Goal: Information Seeking & Learning: Find specific page/section

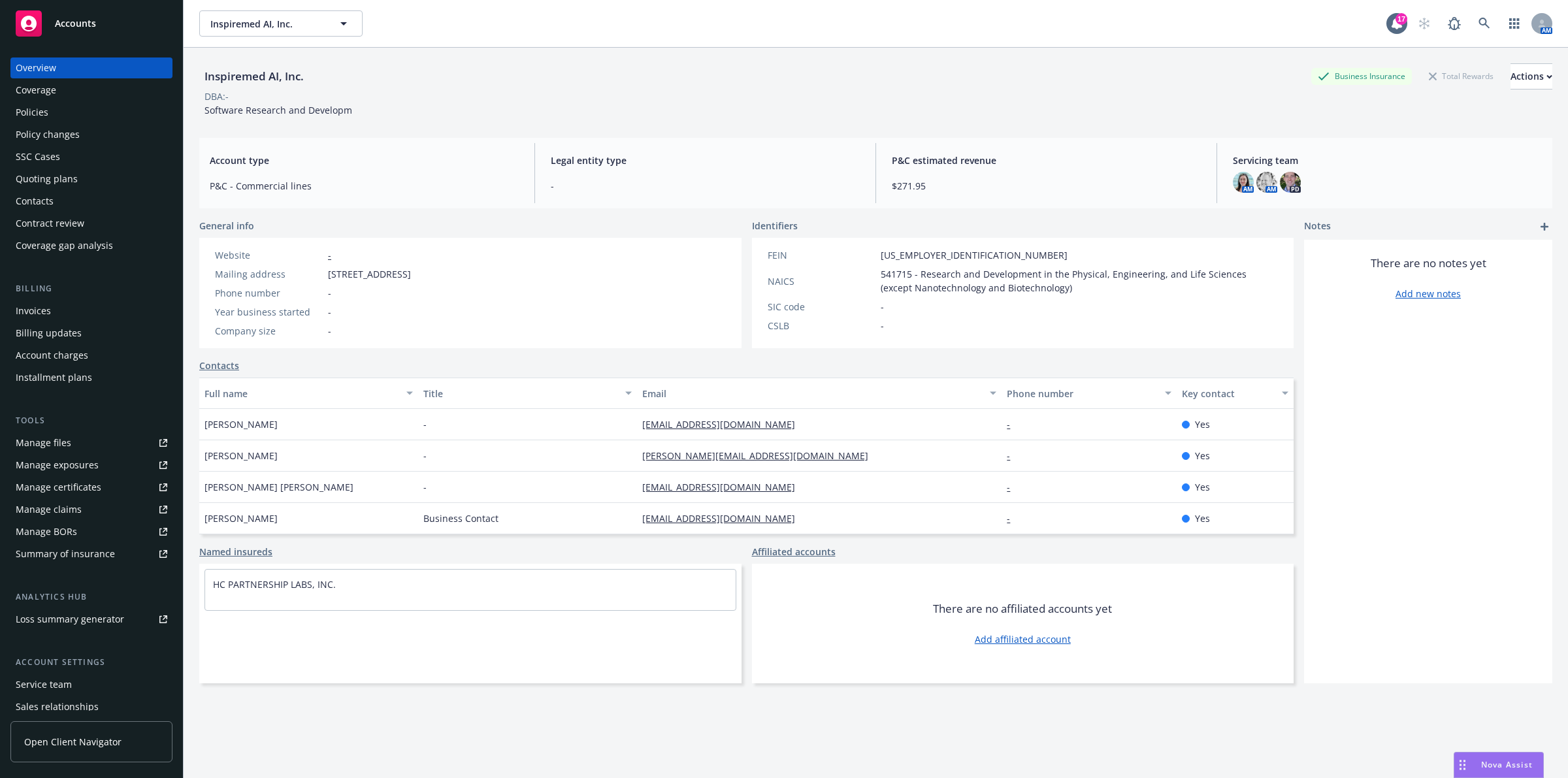
scroll to position [1343, 0]
click at [1478, 23] on link at bounding box center [1484, 23] width 26 height 26
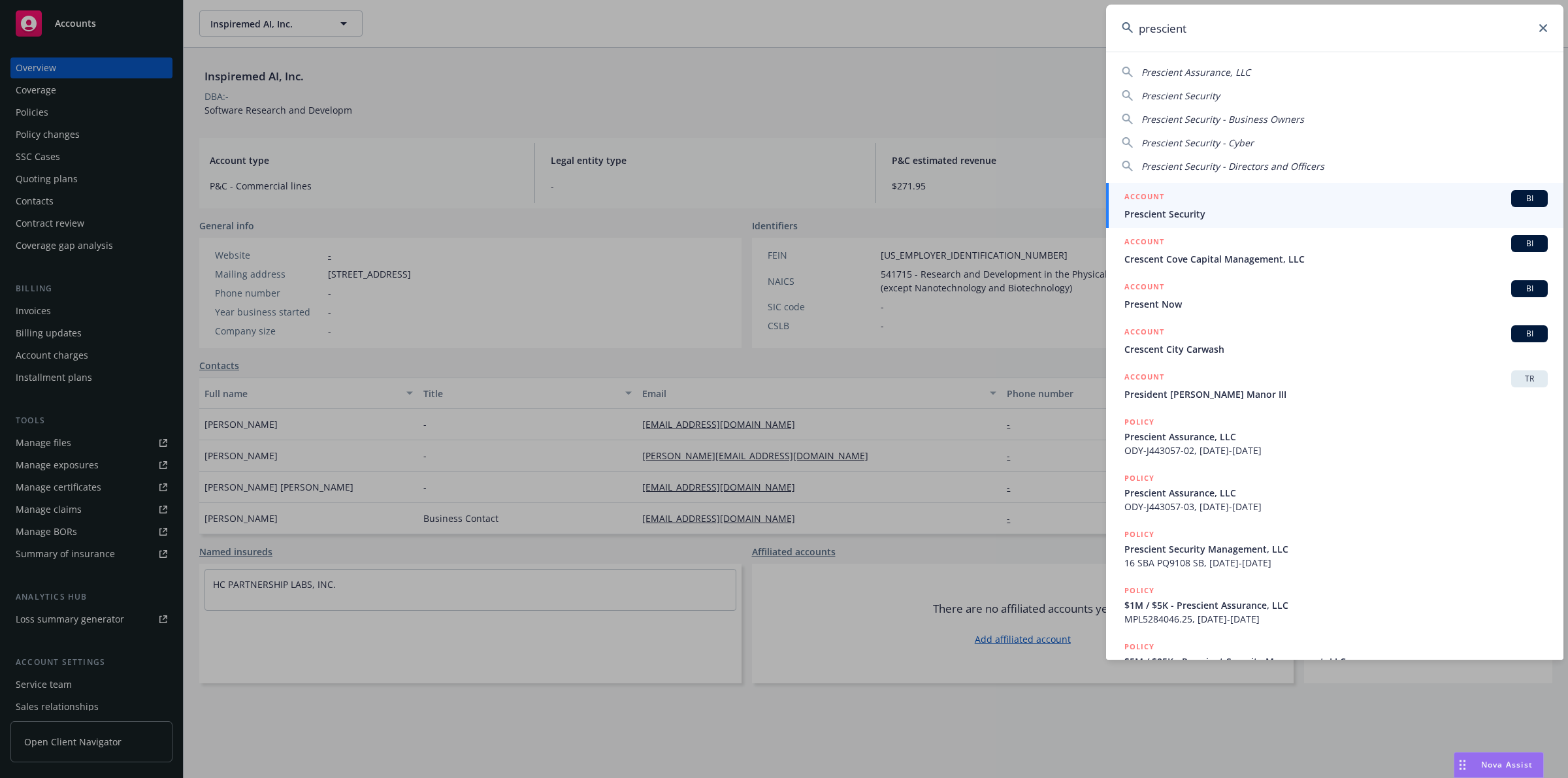
type input "prescient"
click at [1297, 201] on div "ACCOUNT BI" at bounding box center [1336, 198] width 423 height 17
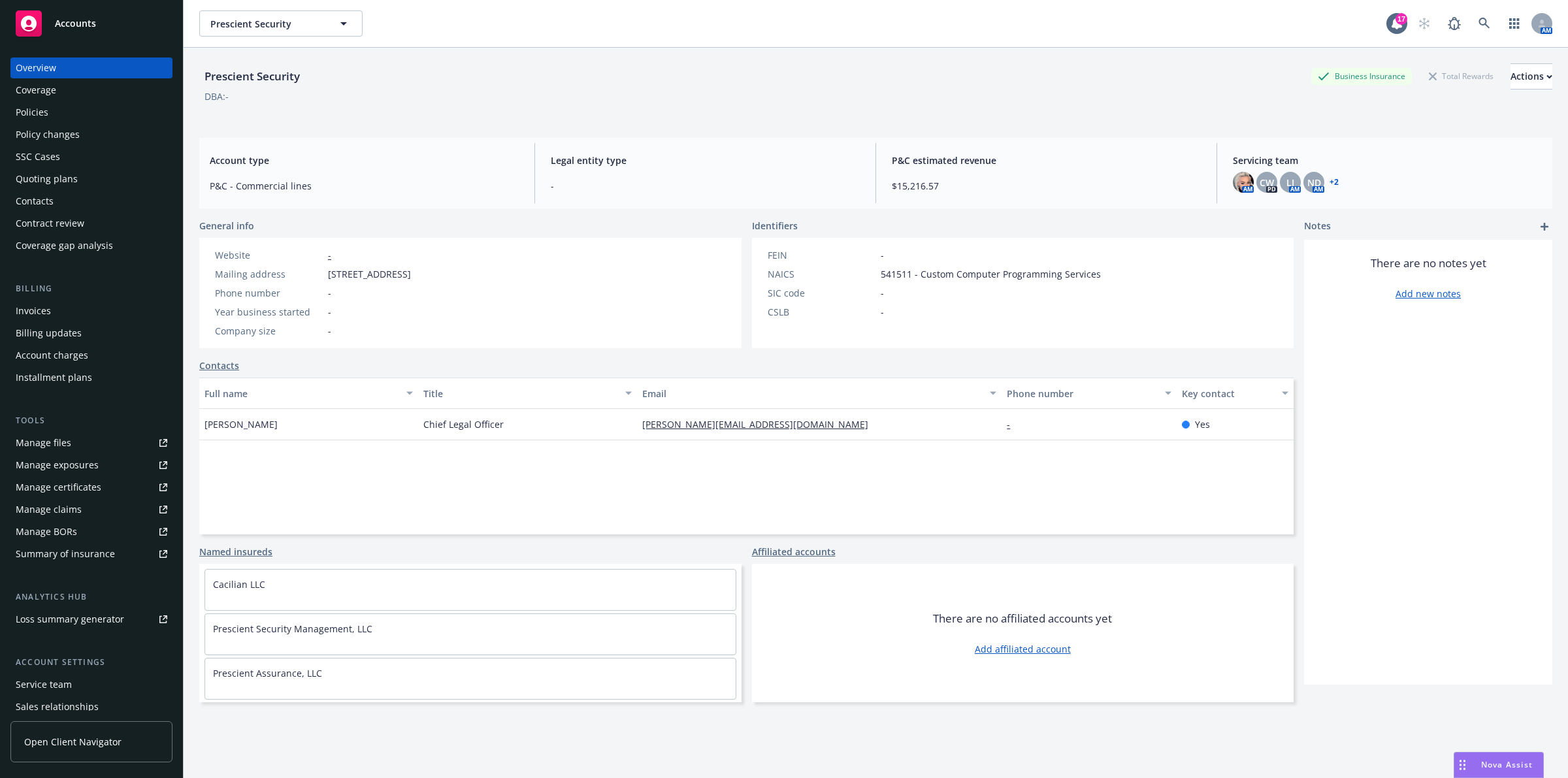
click at [102, 112] on div "Policies" at bounding box center [91, 112] width 151 height 21
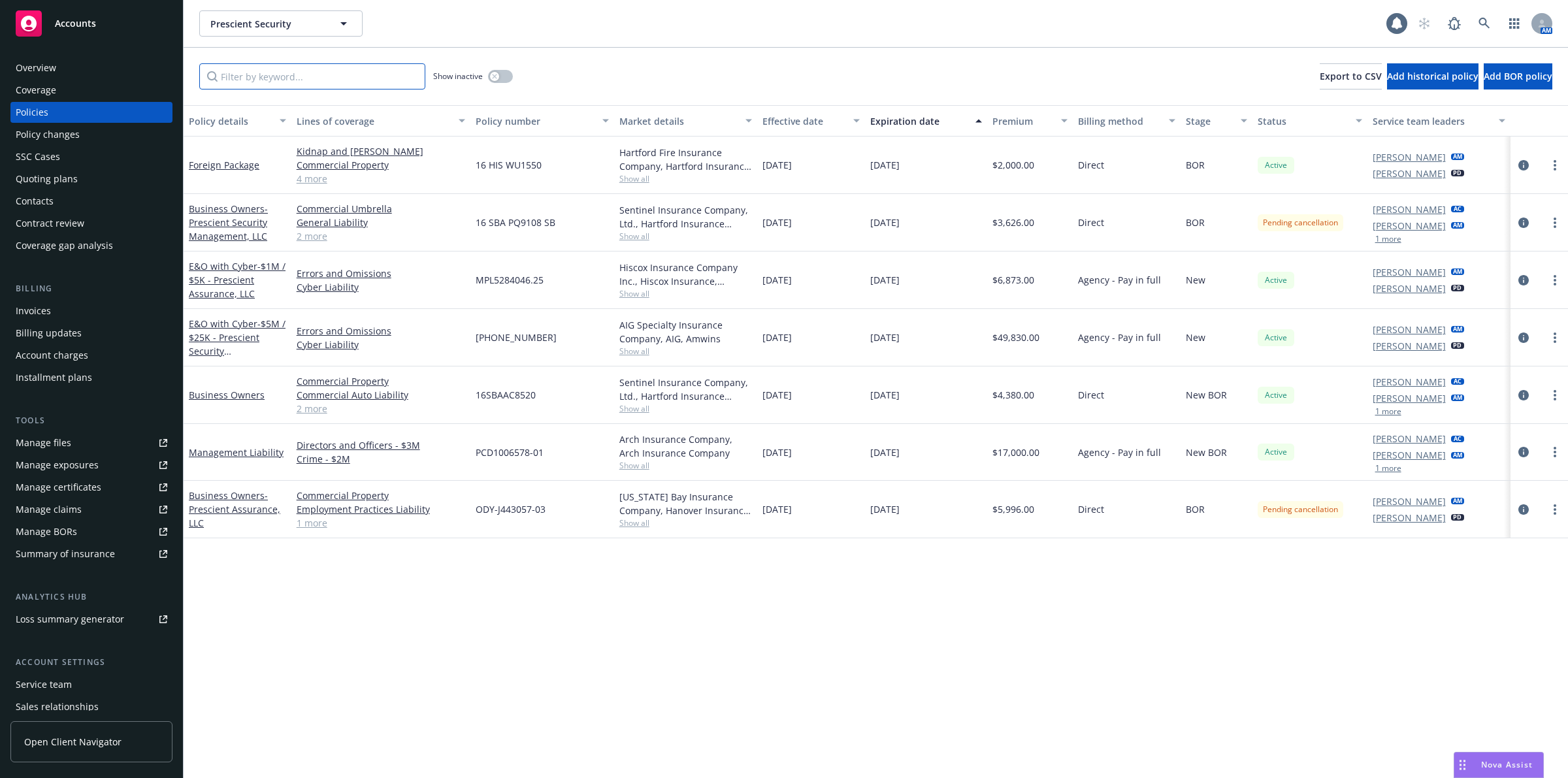
click at [283, 84] on input "Filter by keyword..." at bounding box center [313, 76] width 226 height 26
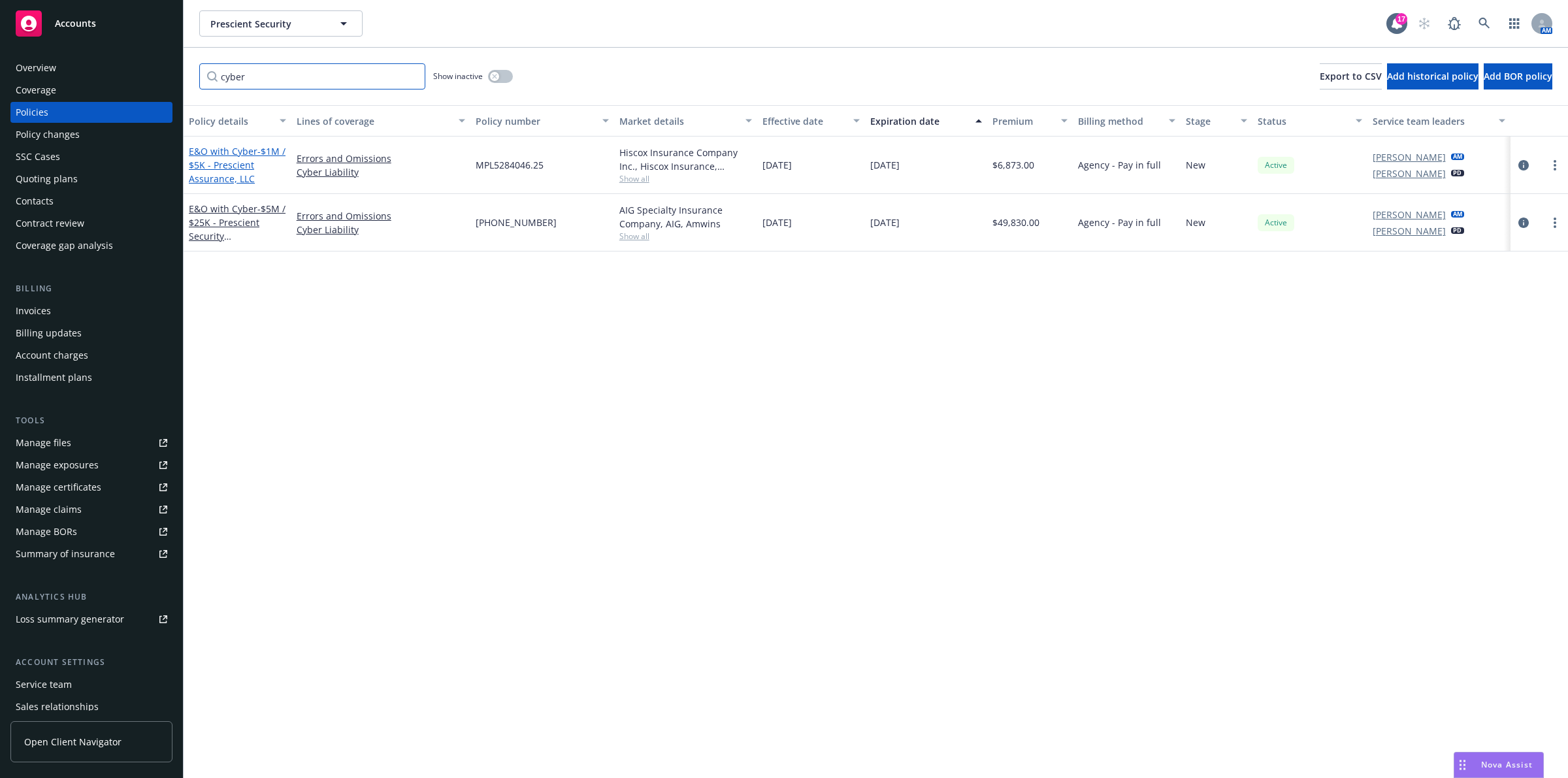
type input "cyber"
click at [235, 154] on link "E&O with Cyber - $1M / $5K - Prescient Assurance, LLC" at bounding box center [237, 165] width 96 height 40
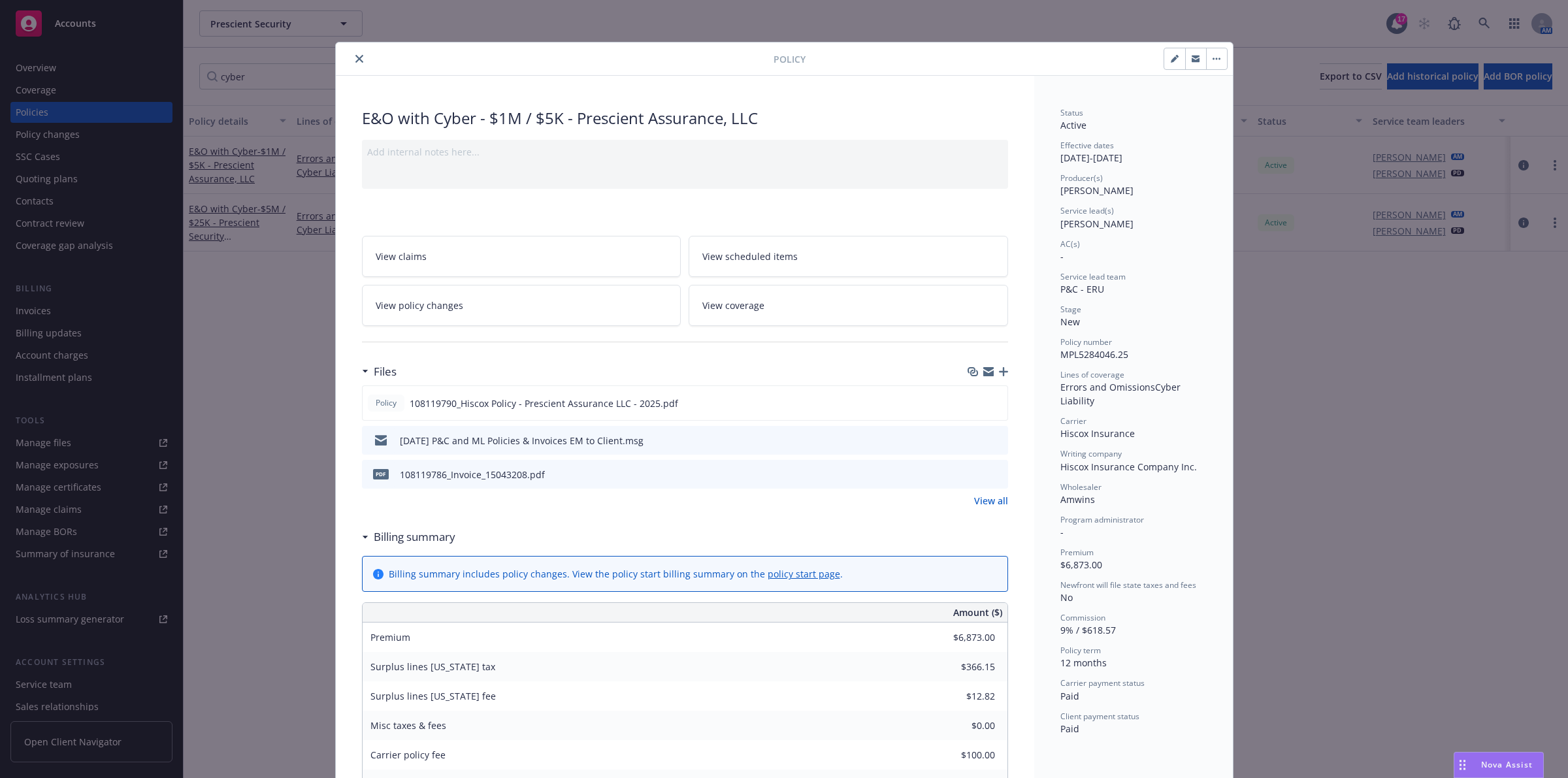
click at [356, 62] on icon "close" at bounding box center [360, 59] width 8 height 8
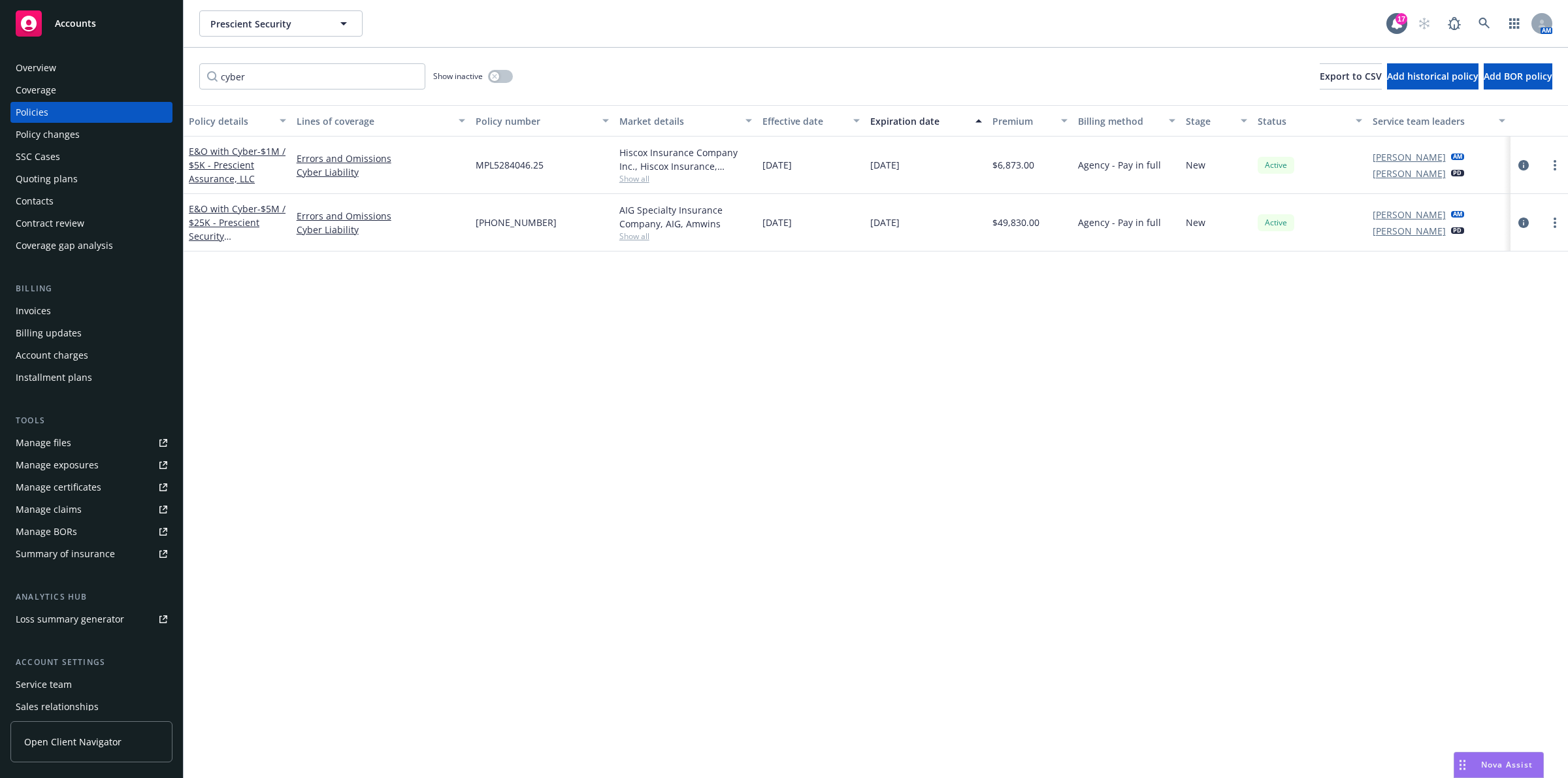
click at [395, 288] on div "Policy details Lines of coverage Policy number Market details Effective date Ex…" at bounding box center [875, 441] width 1384 height 673
click at [928, 382] on div "Policy details Lines of coverage Policy number Market details Effective date Ex…" at bounding box center [875, 441] width 1384 height 673
click at [216, 236] on span "- $5M / $25K - Prescient Security Management, LLC" at bounding box center [237, 229] width 96 height 54
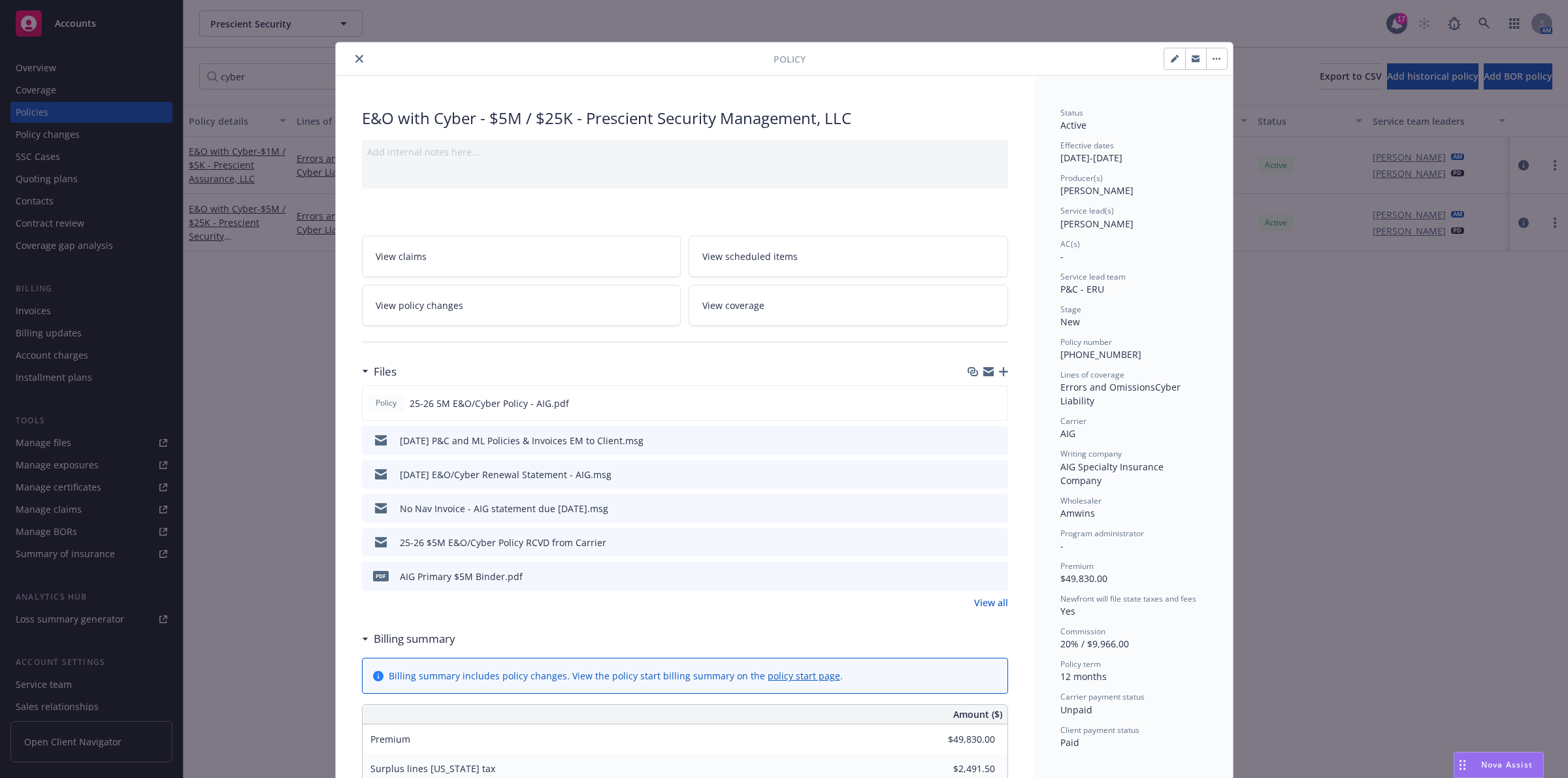
click at [1169, 66] on button "button" at bounding box center [1174, 58] width 21 height 21
select select "NEW"
select select "12"
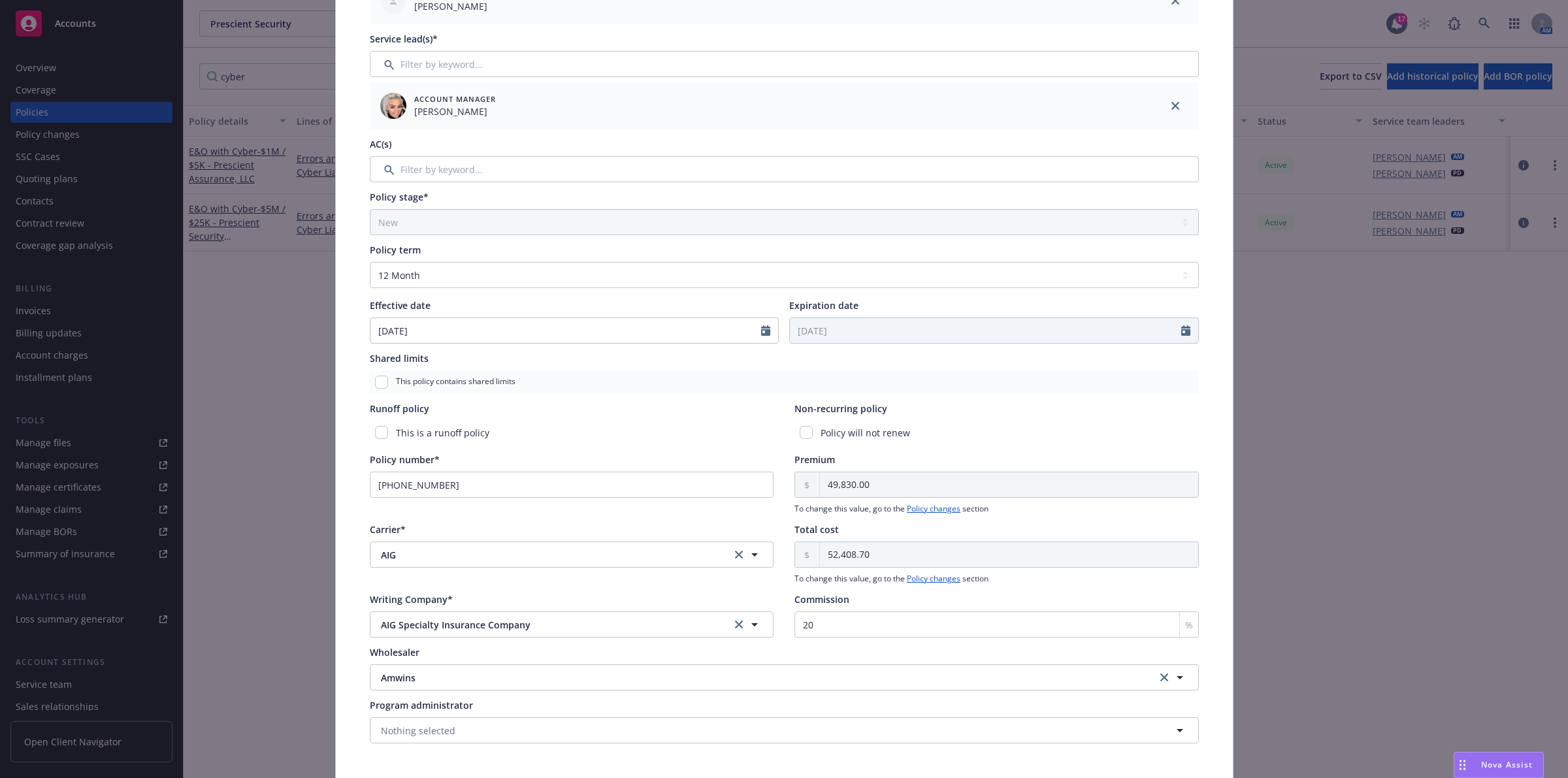
scroll to position [292, 0]
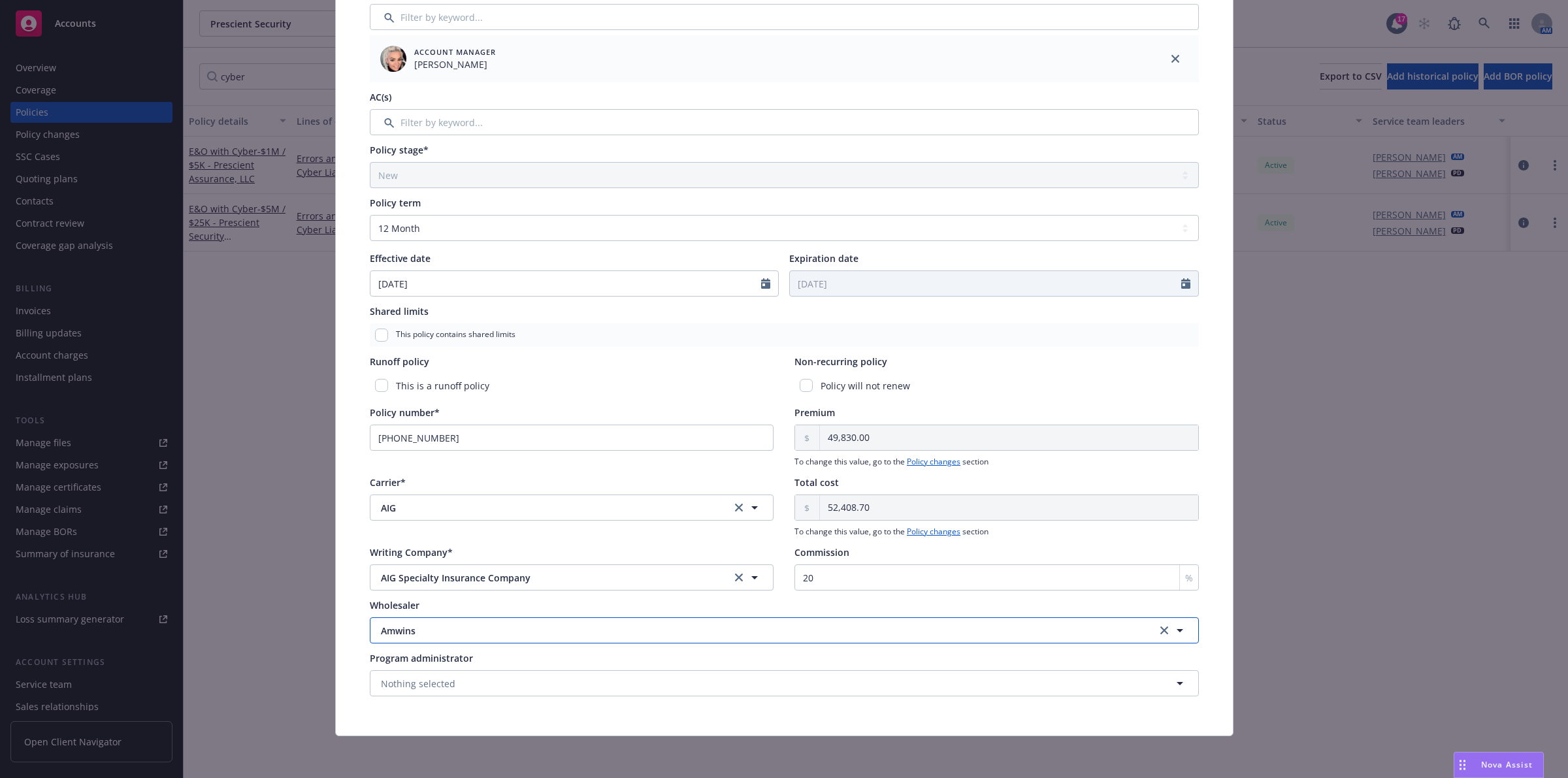
click at [621, 635] on span "Amwins" at bounding box center [737, 631] width 712 height 13
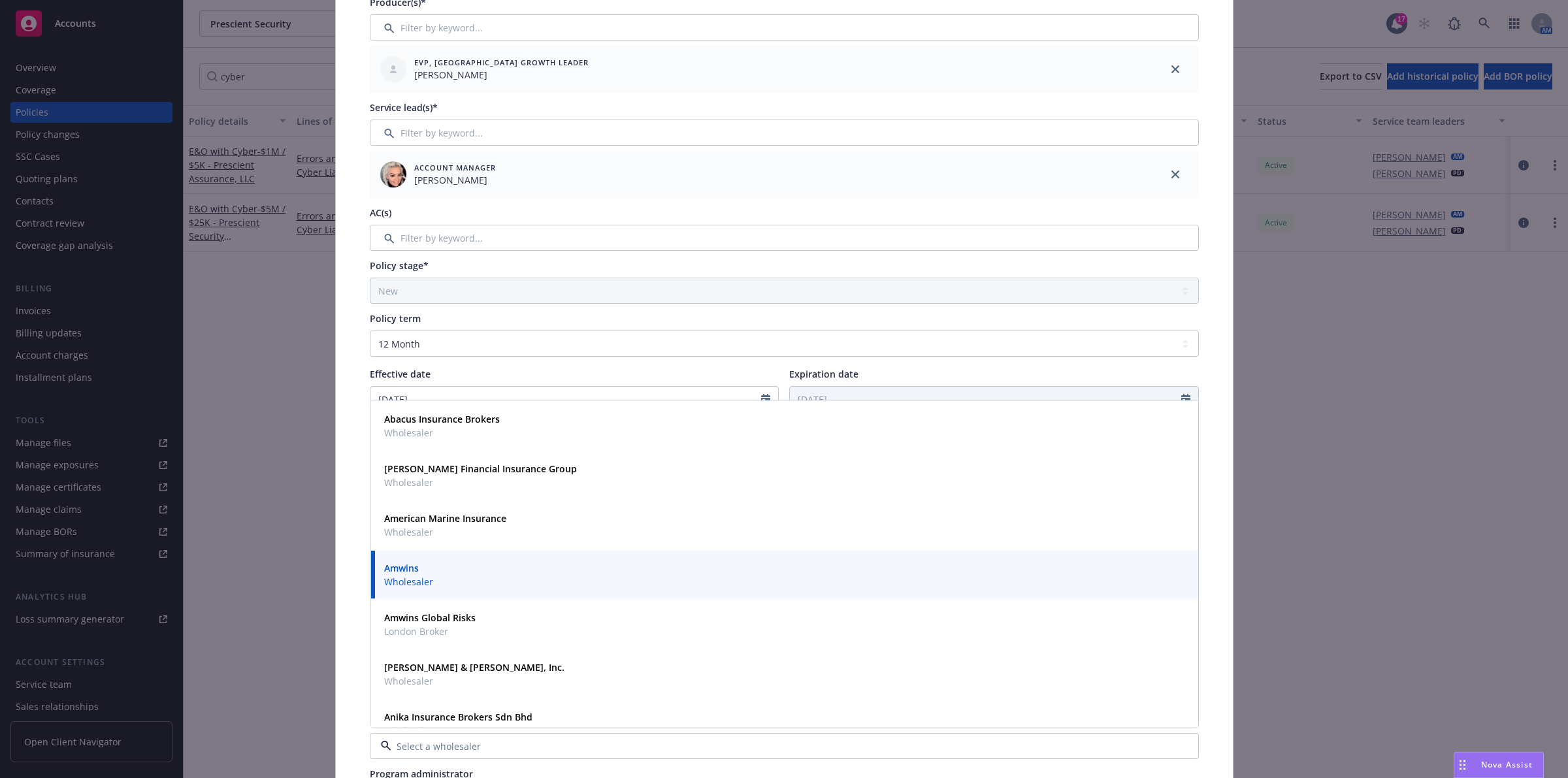
scroll to position [47, 0]
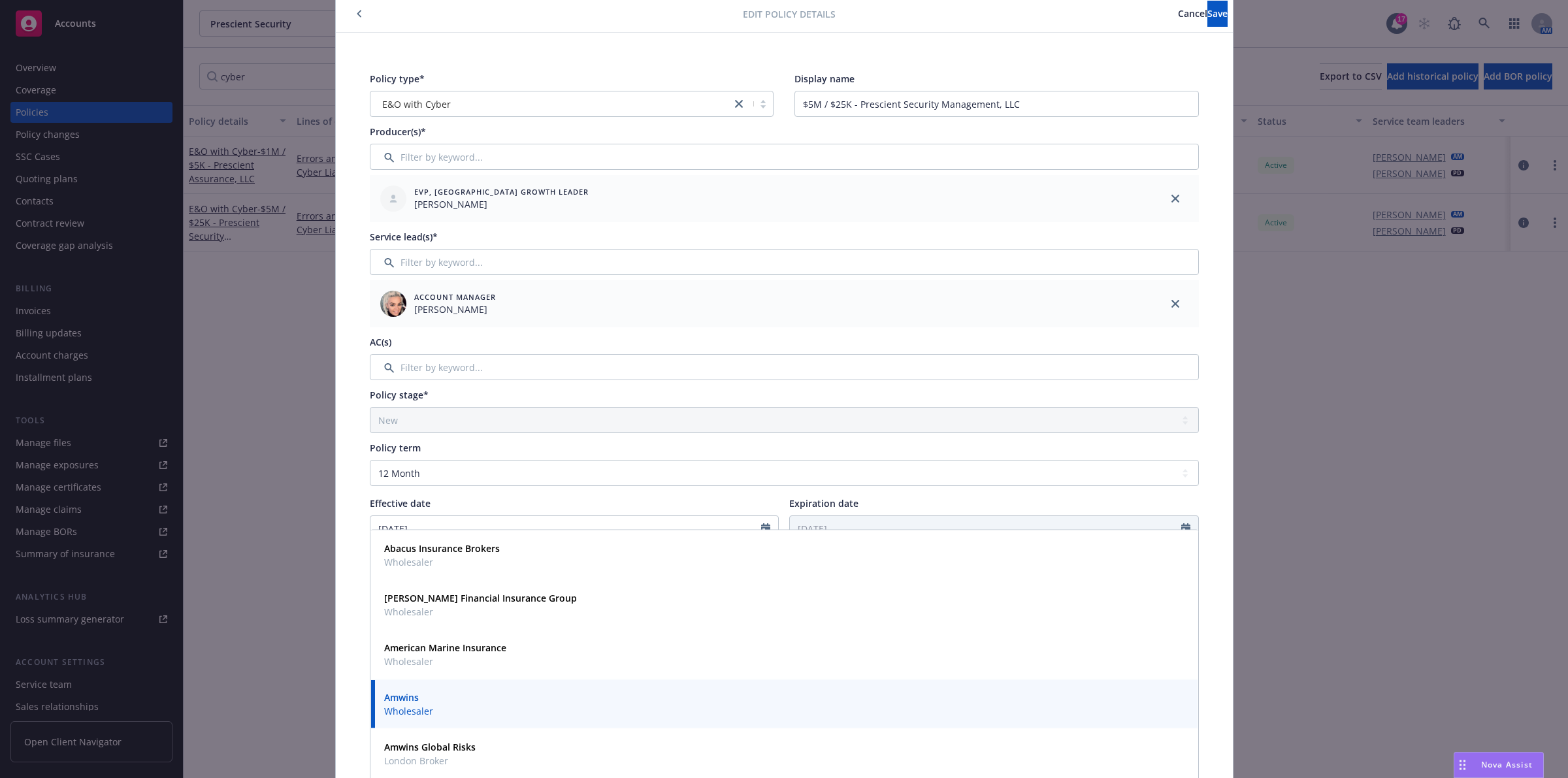
click at [546, 696] on div "Amwins Wholesaler" at bounding box center [784, 704] width 811 height 33
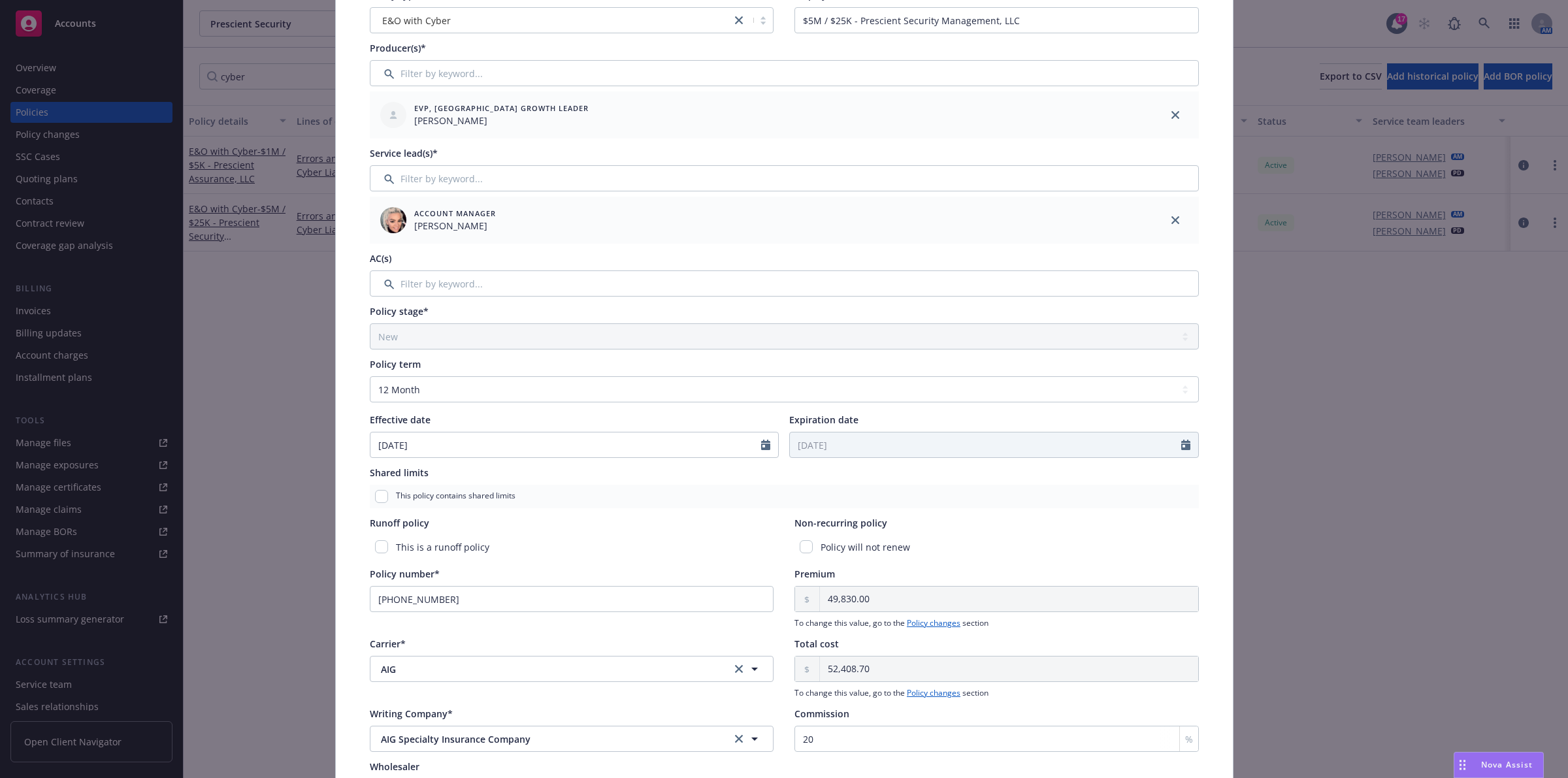
scroll to position [292, 0]
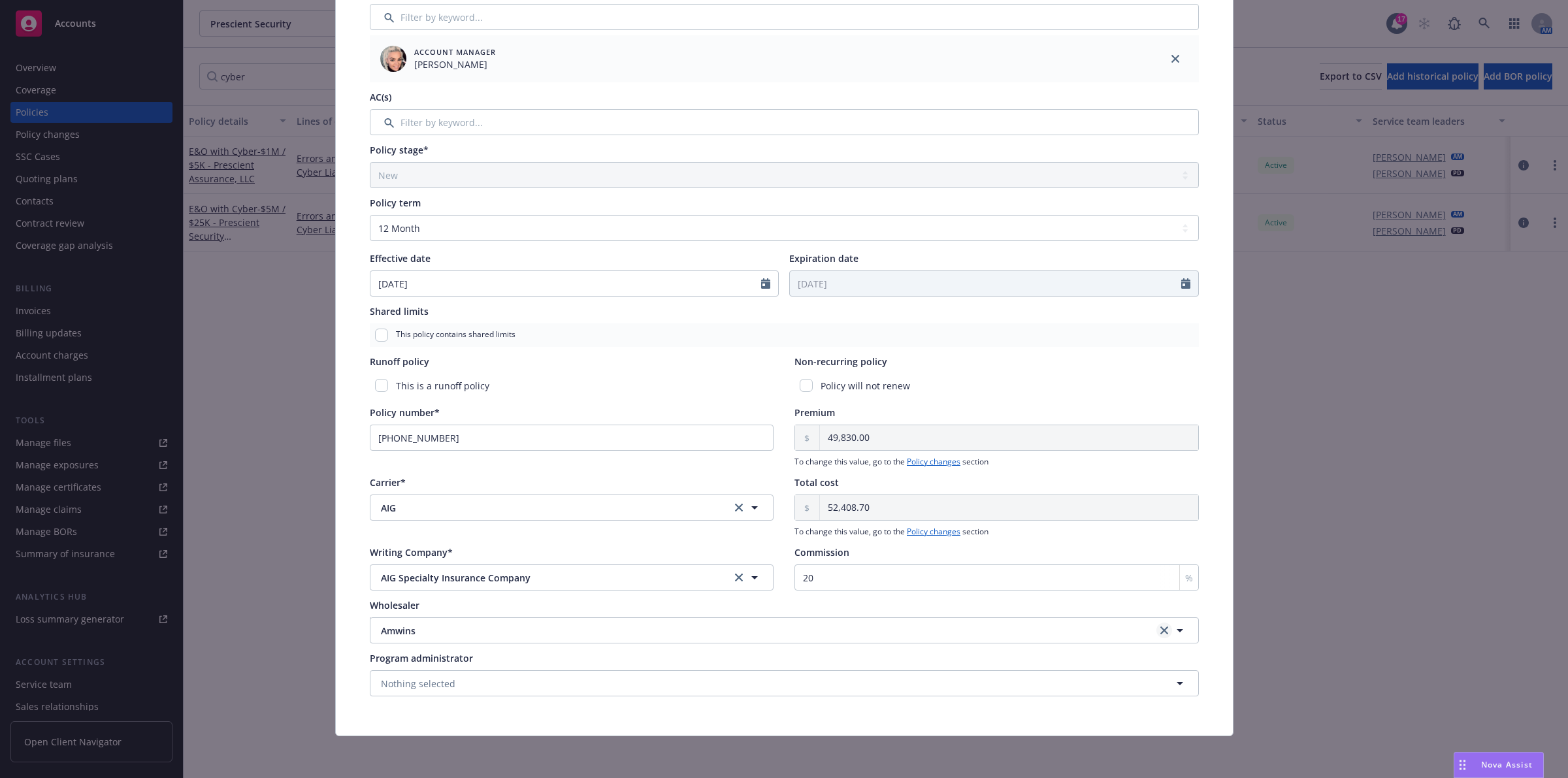
click at [1158, 635] on link "clear selection" at bounding box center [1164, 630] width 15 height 15
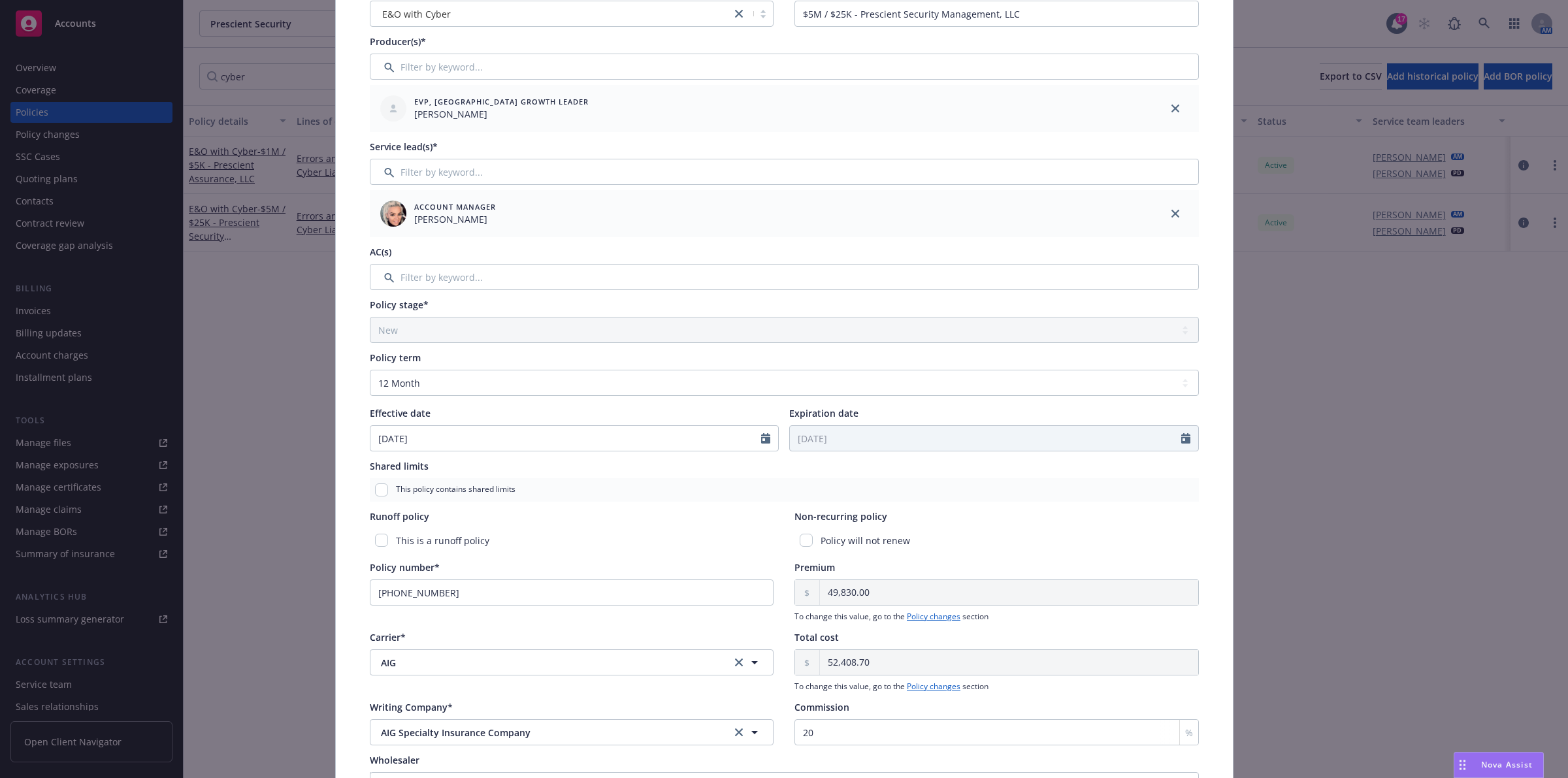
scroll to position [0, 0]
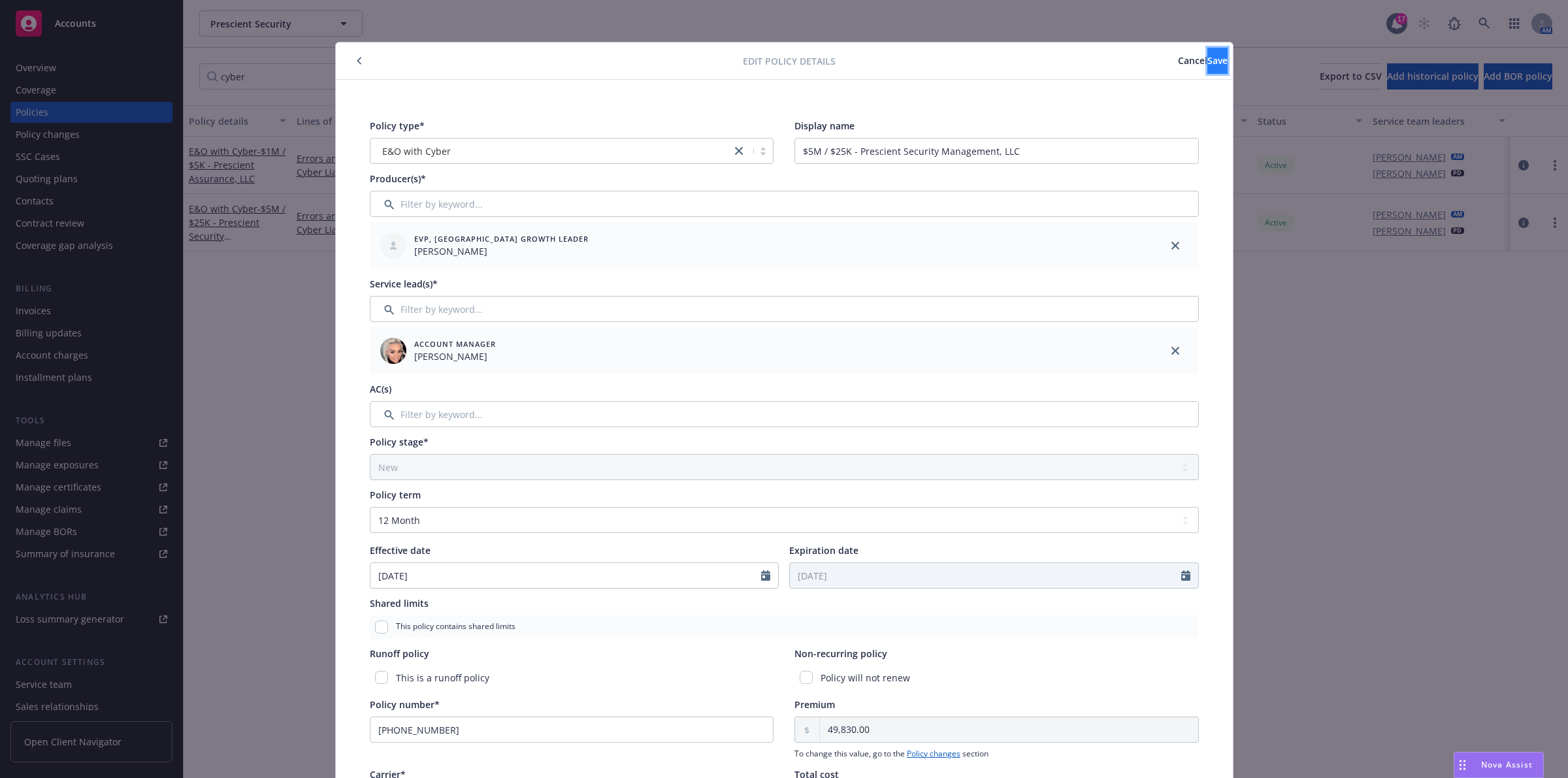
click at [1208, 66] on button "Save" at bounding box center [1218, 60] width 20 height 26
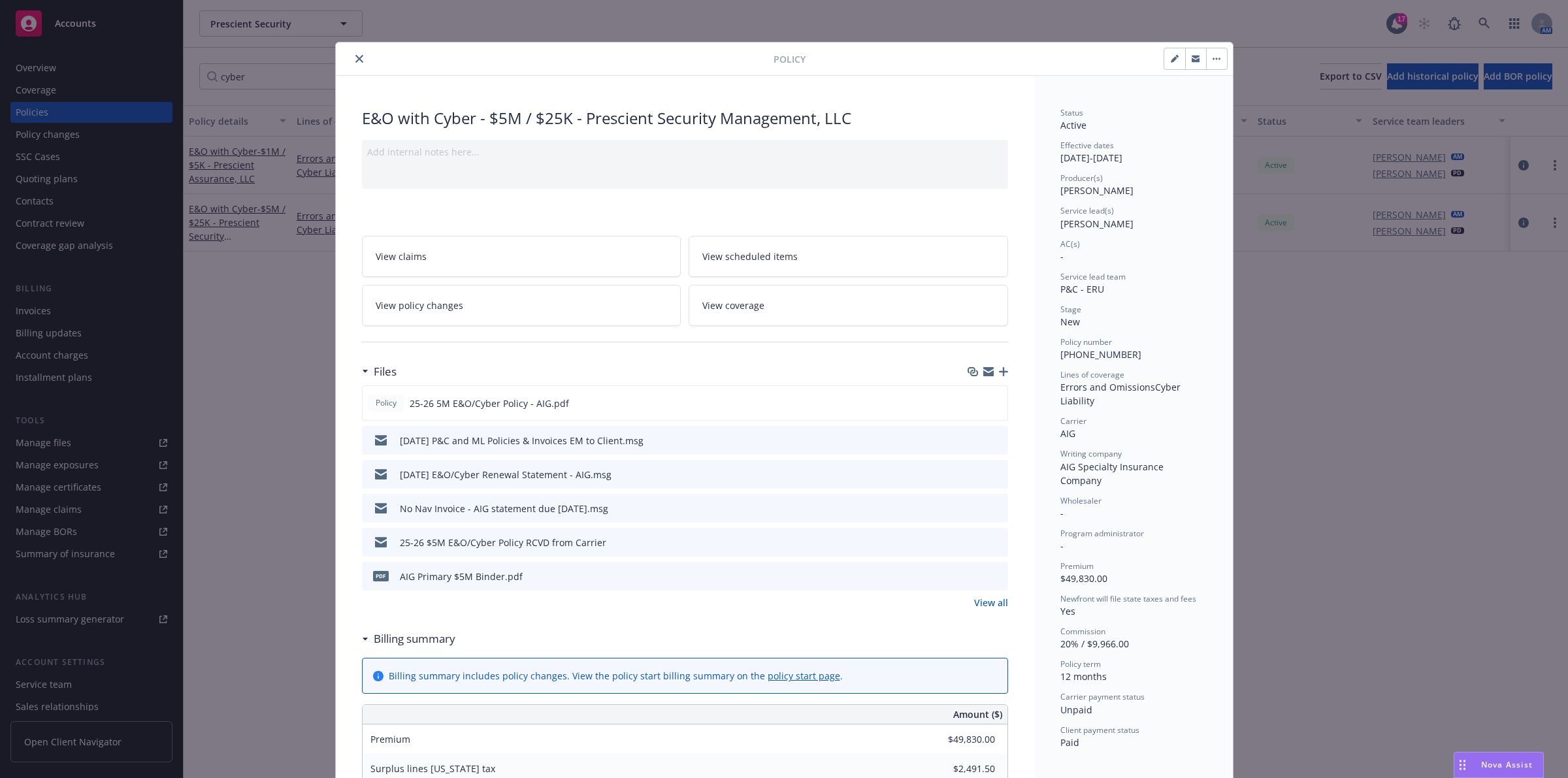
click at [1118, 626] on div "Commission" at bounding box center [1133, 631] width 147 height 11
click at [1171, 61] on icon "button" at bounding box center [1174, 60] width 7 height 7
select select "NEW"
select select "12"
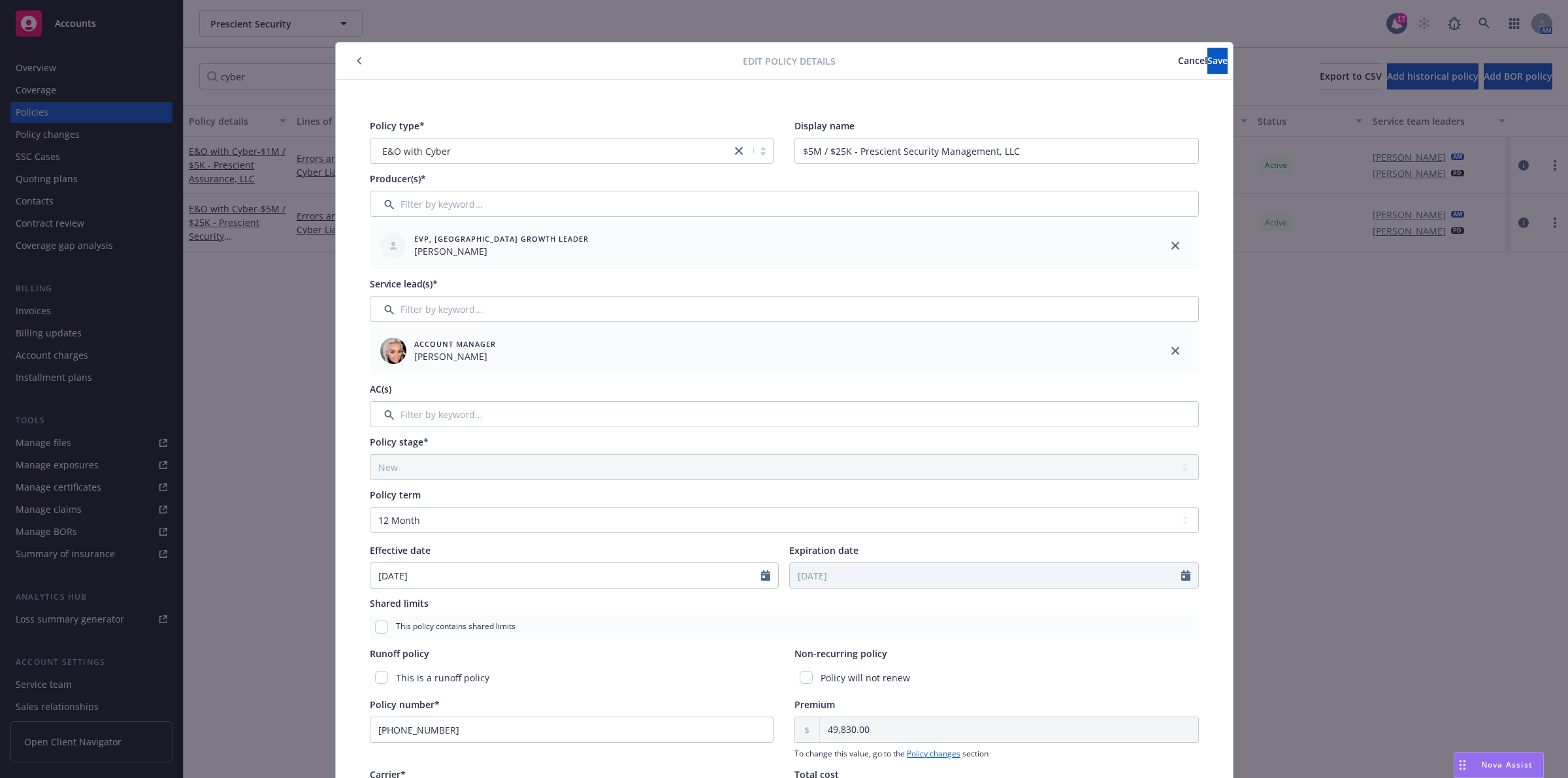
scroll to position [292, 0]
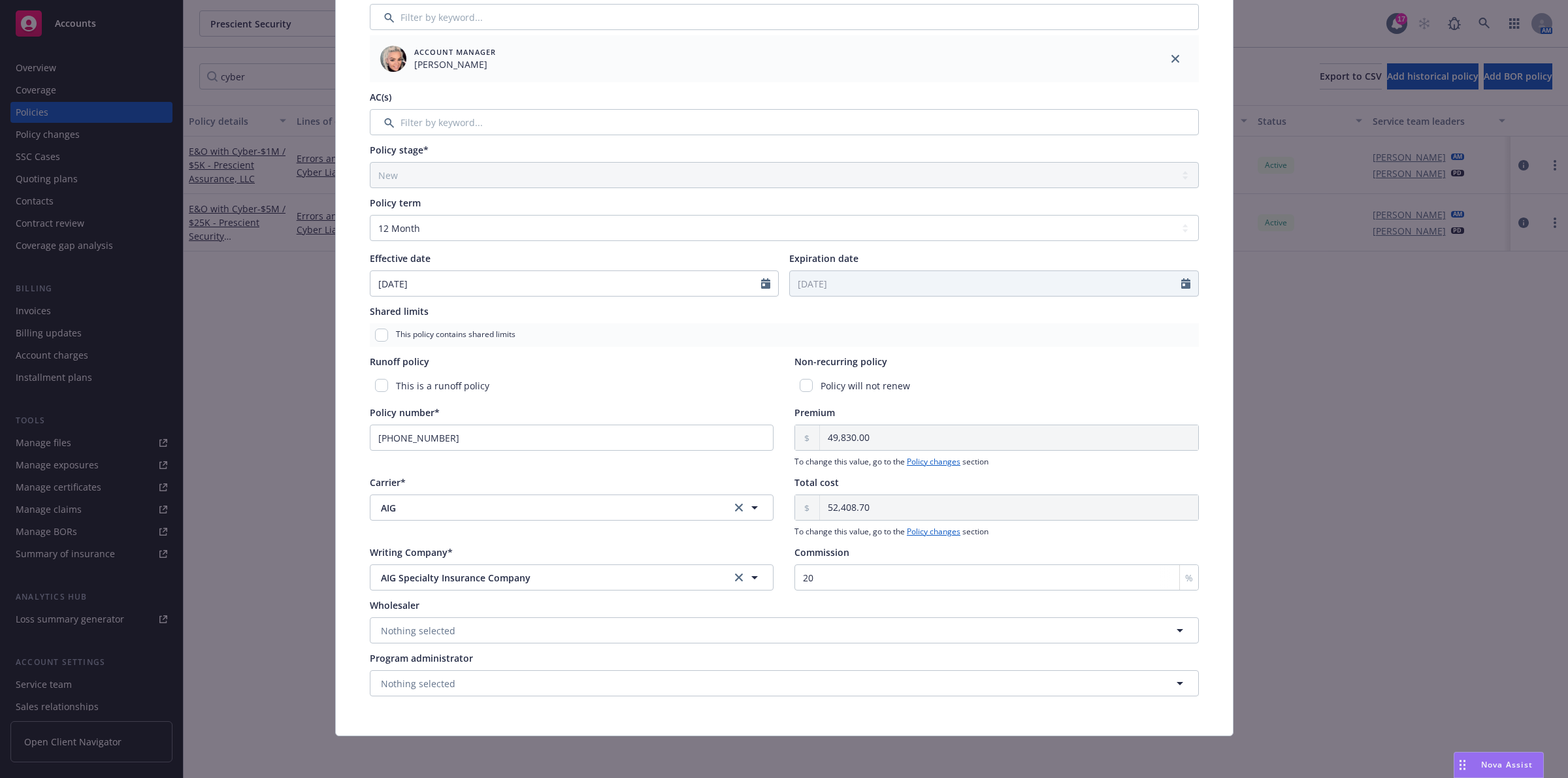
click at [932, 466] on span "To change this value, go to the Policy changes section" at bounding box center [997, 462] width 405 height 12
click at [932, 465] on link "Policy changes" at bounding box center [934, 461] width 54 height 11
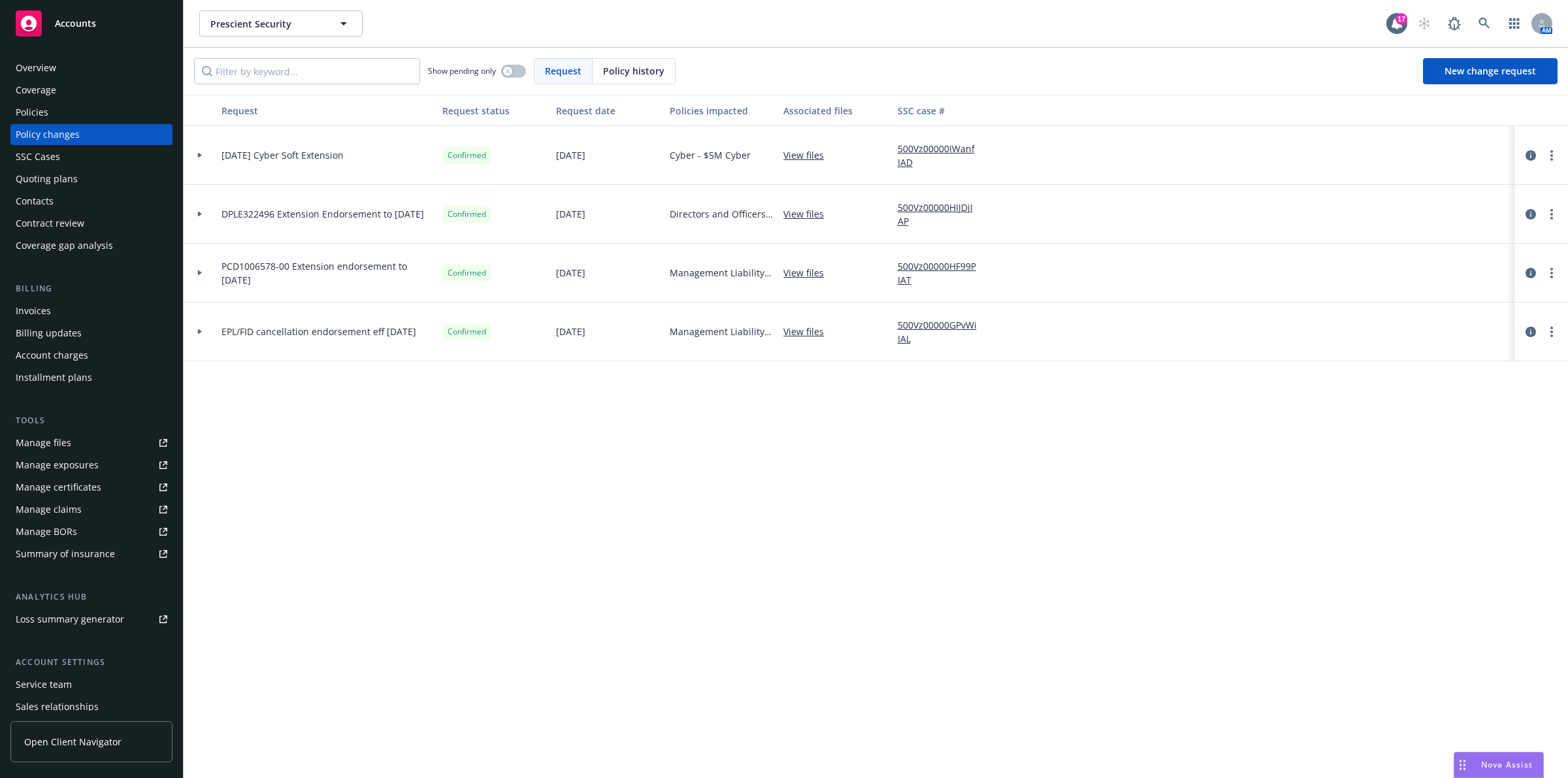
click at [575, 76] on span "Request" at bounding box center [563, 71] width 37 height 13
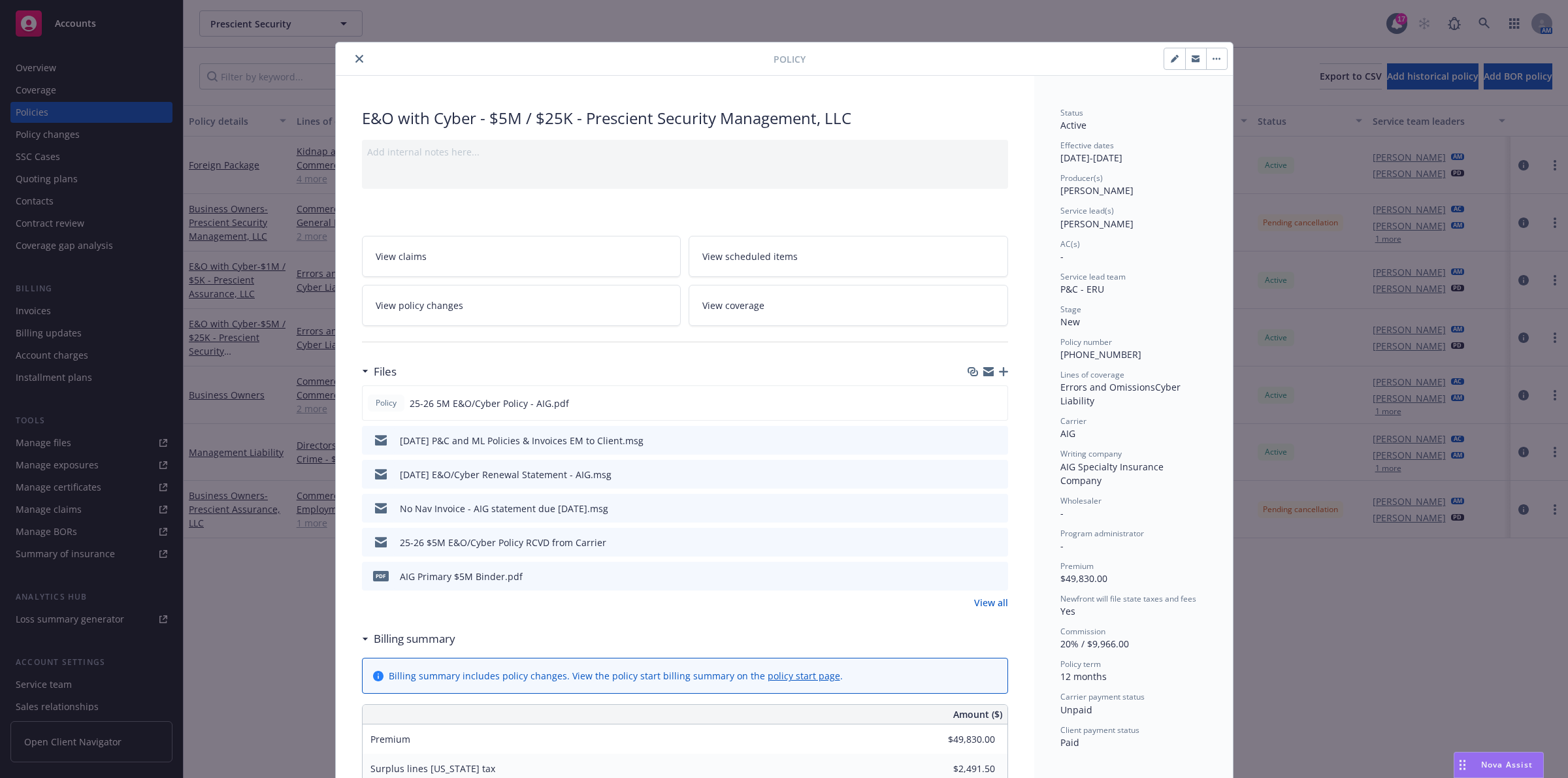
click at [356, 62] on icon "close" at bounding box center [360, 59] width 8 height 8
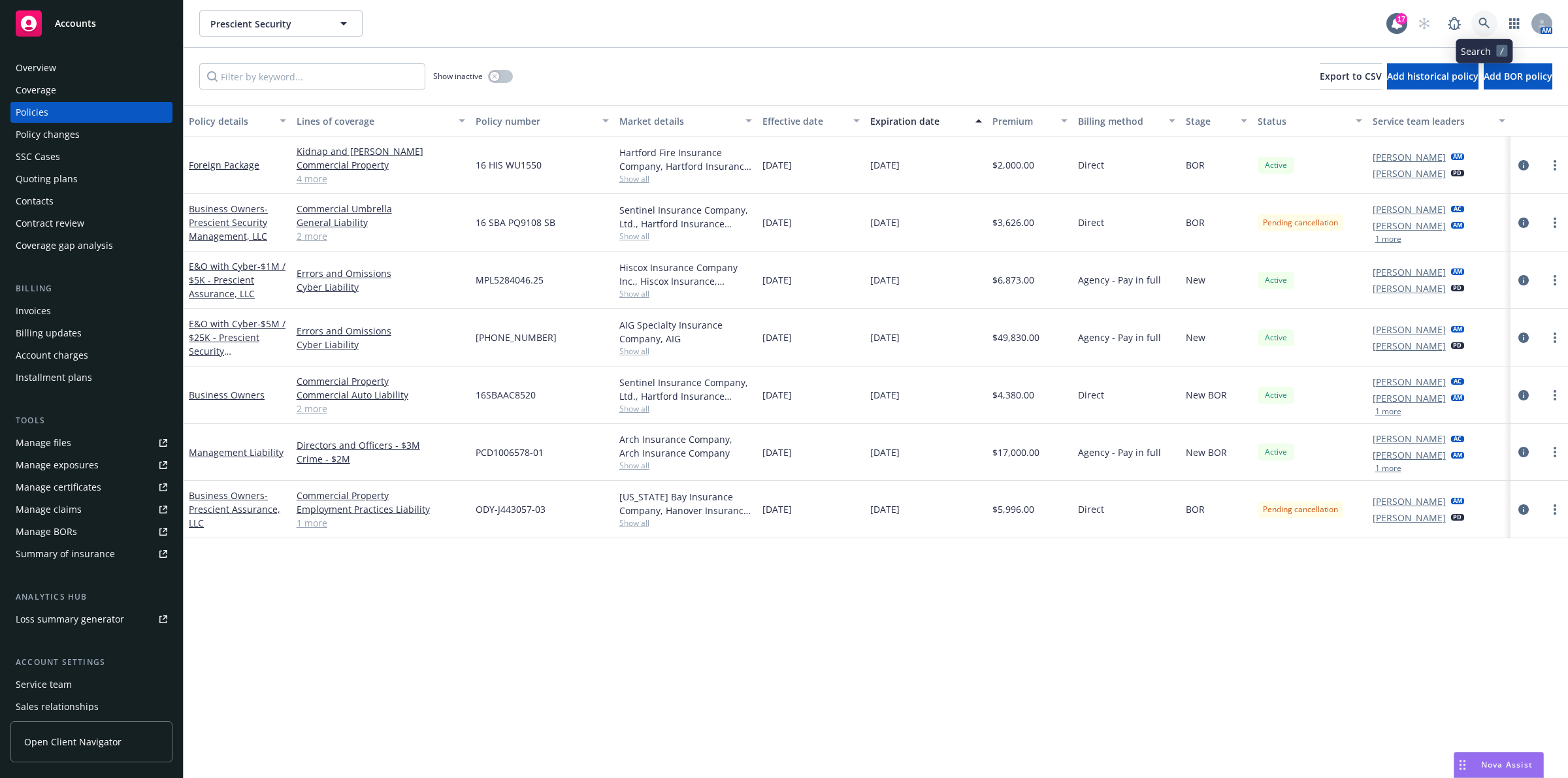
click at [1474, 26] on link at bounding box center [1484, 23] width 26 height 26
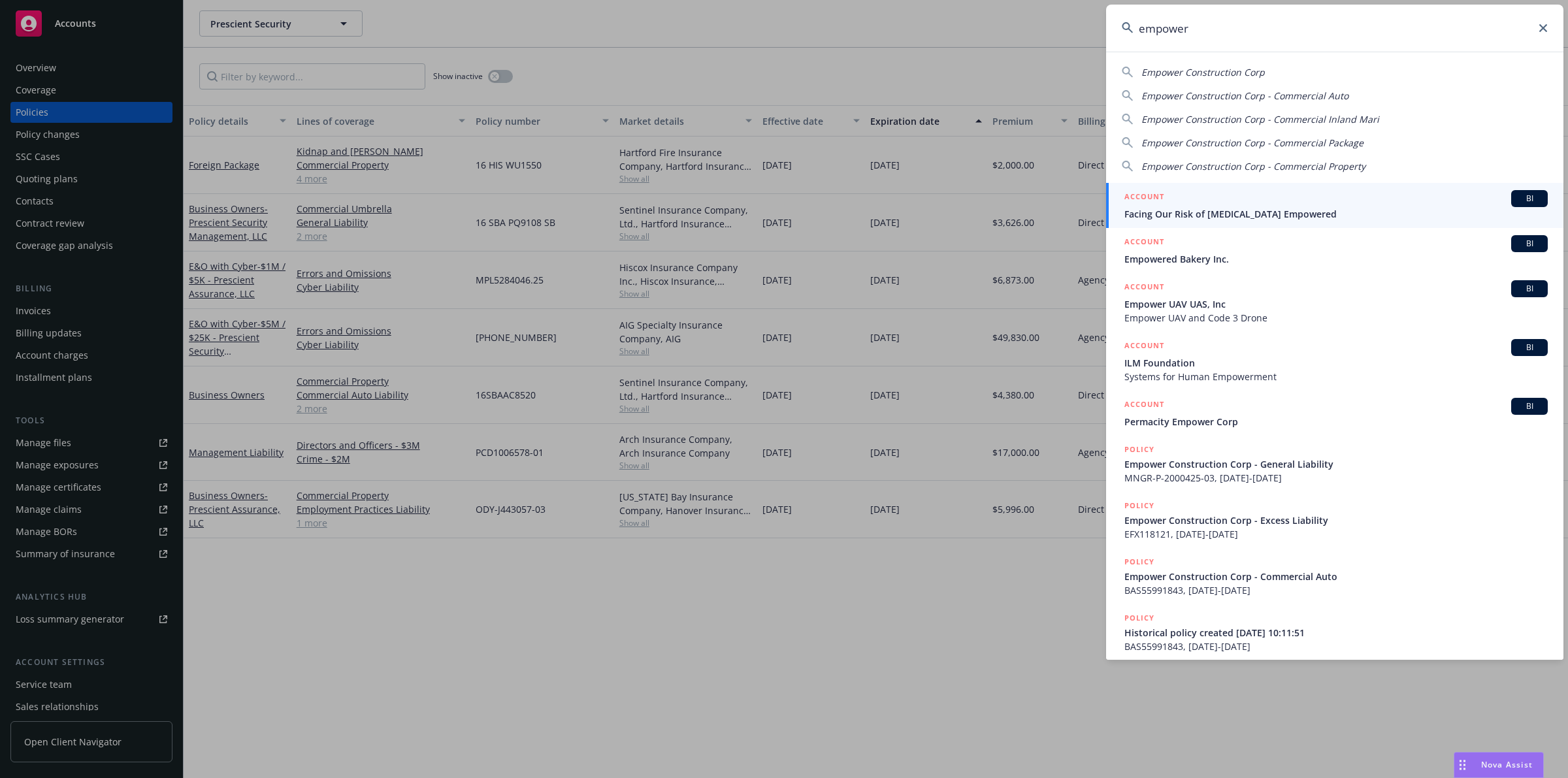
type input "empower"
click at [1539, 27] on icon at bounding box center [1543, 28] width 8 height 8
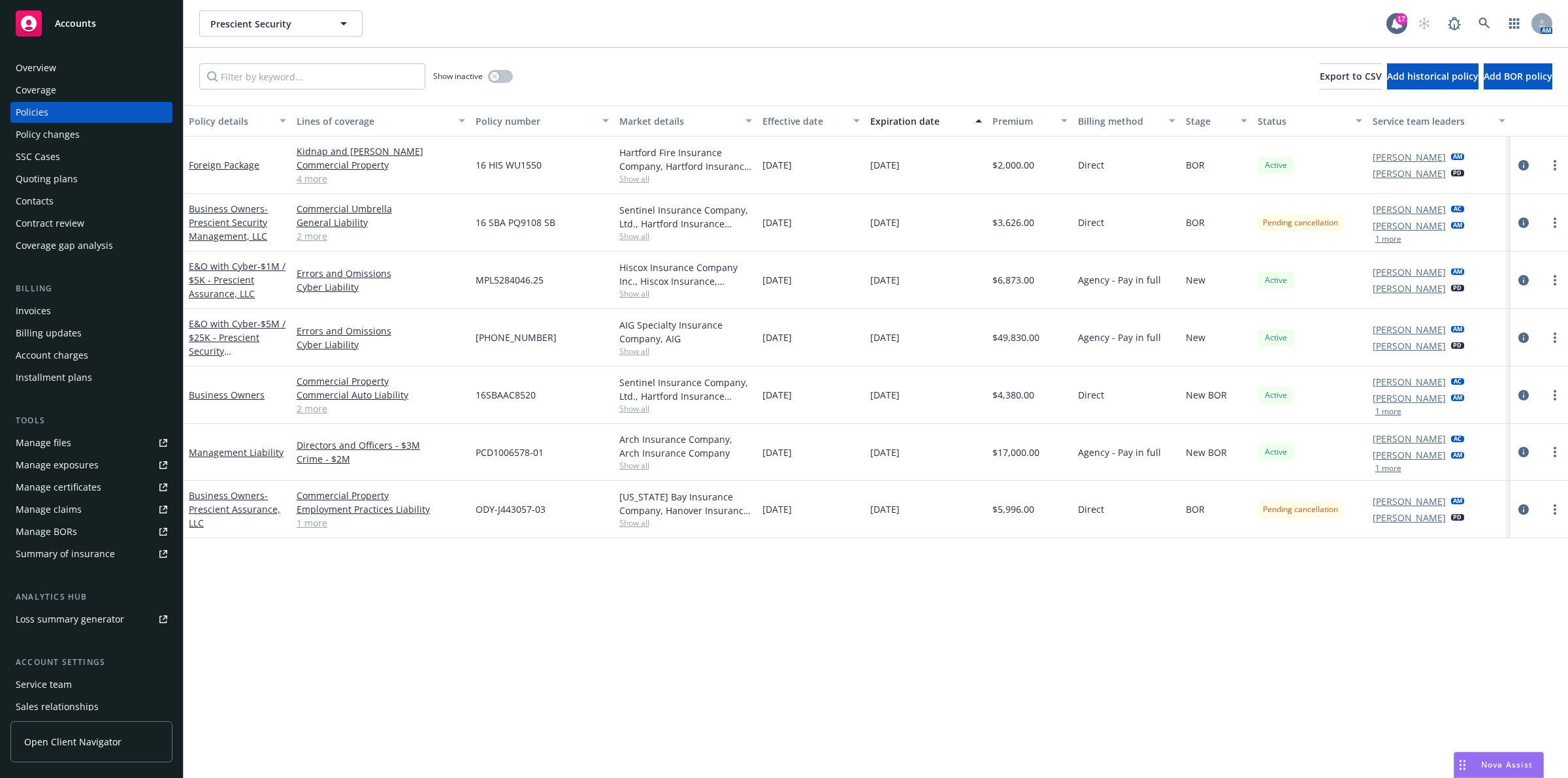
click at [465, 643] on div "Policy details Lines of coverage Policy number Market details Effective date Ex…" at bounding box center [875, 441] width 1384 height 673
click at [255, 82] on input "Filter by keyword..." at bounding box center [313, 76] width 226 height 26
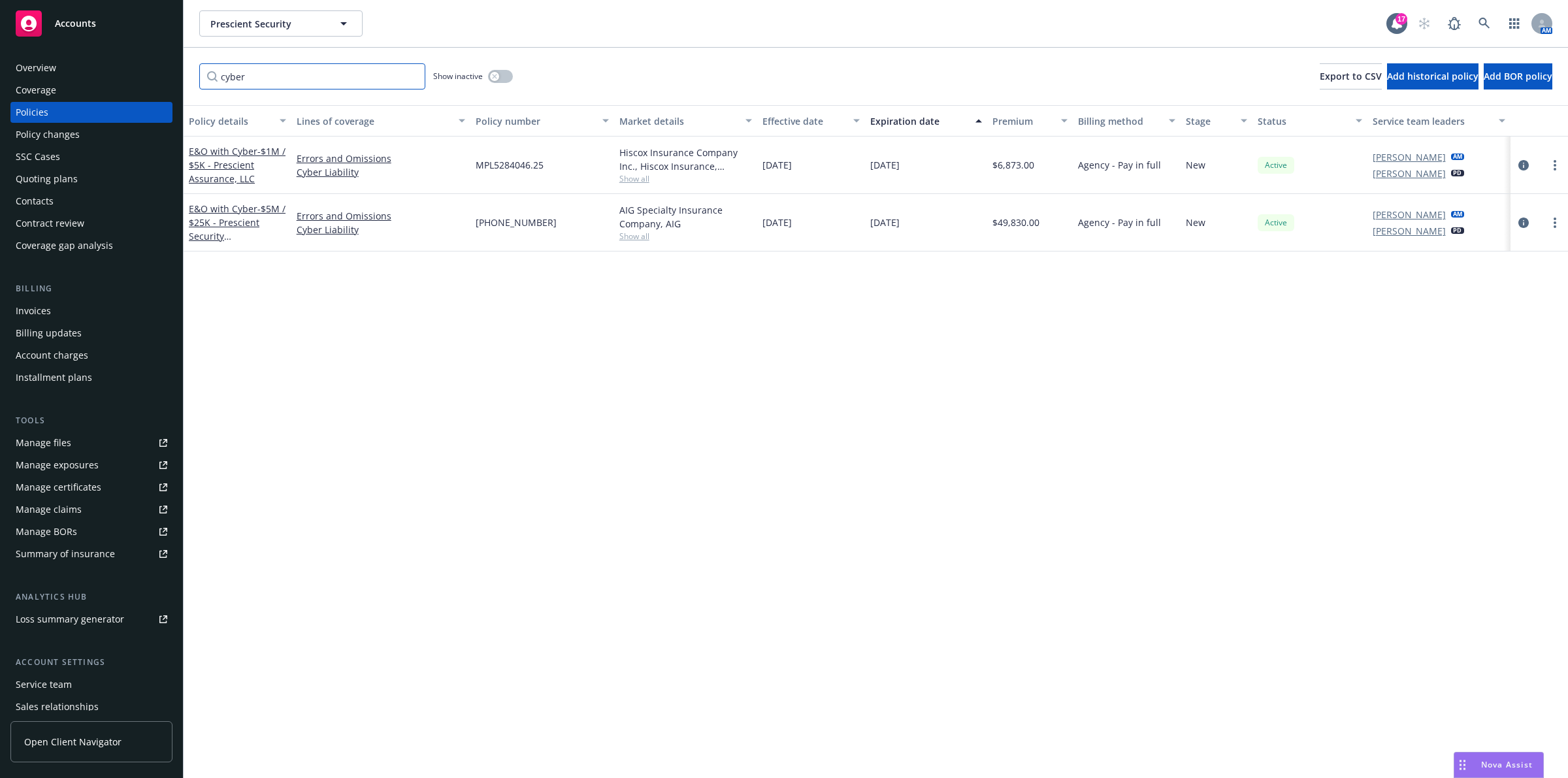
type input "cyber"
click at [240, 213] on link "E&O with Cyber - $5M / $25K - Prescient Security Management, LLC" at bounding box center [237, 229] width 96 height 54
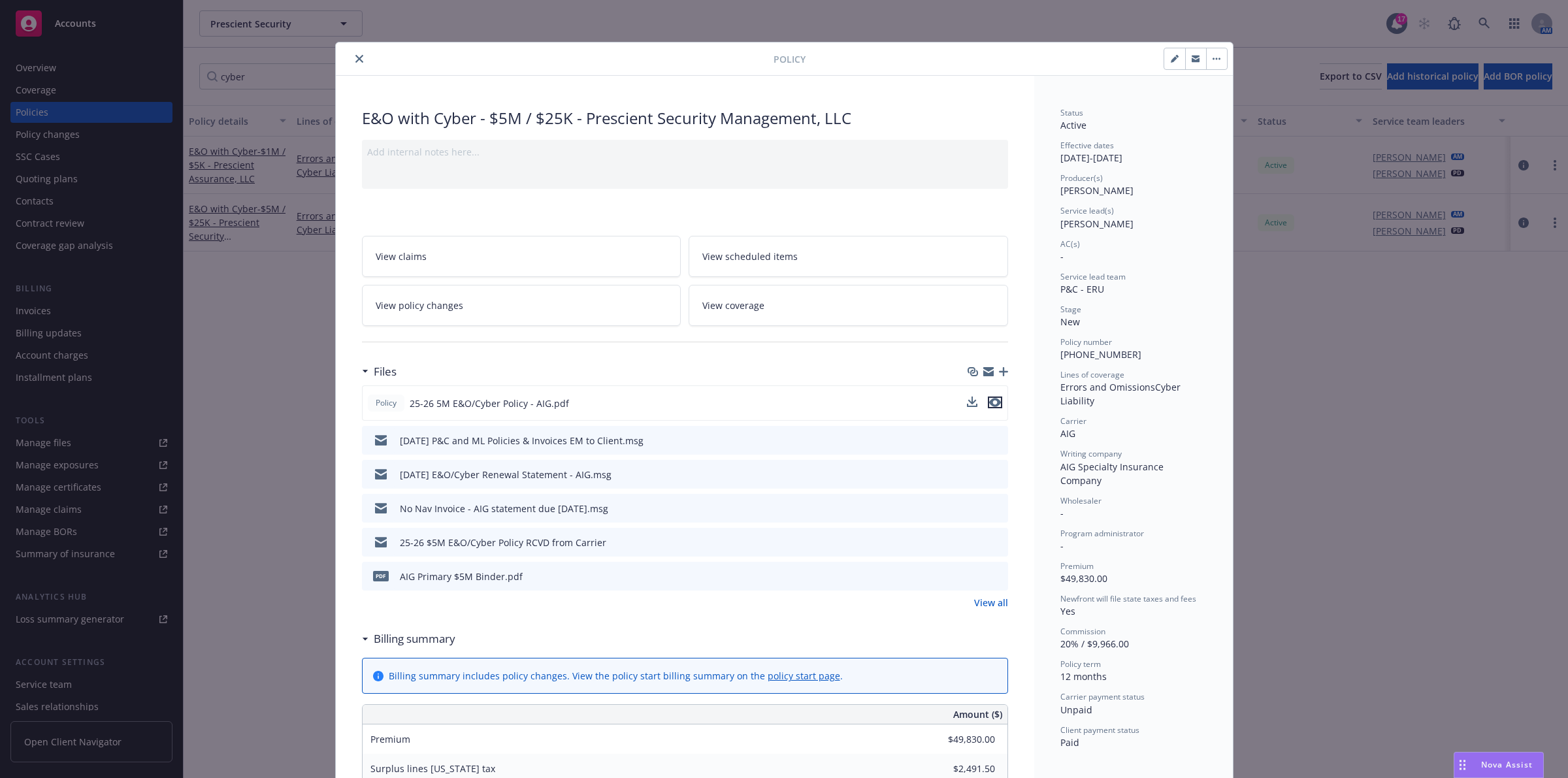
click at [989, 404] on icon "preview file" at bounding box center [995, 402] width 12 height 9
